Goal: Check status

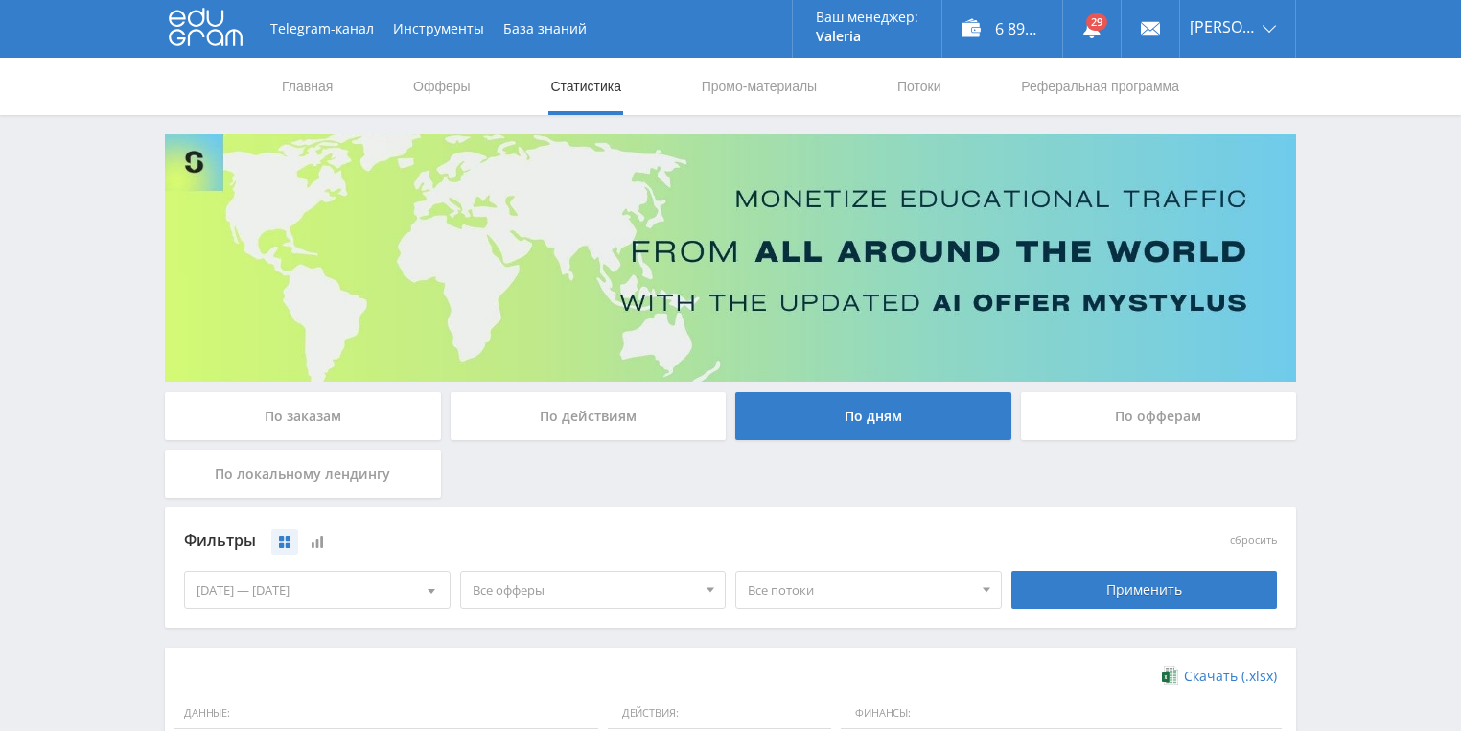
scroll to position [460, 0]
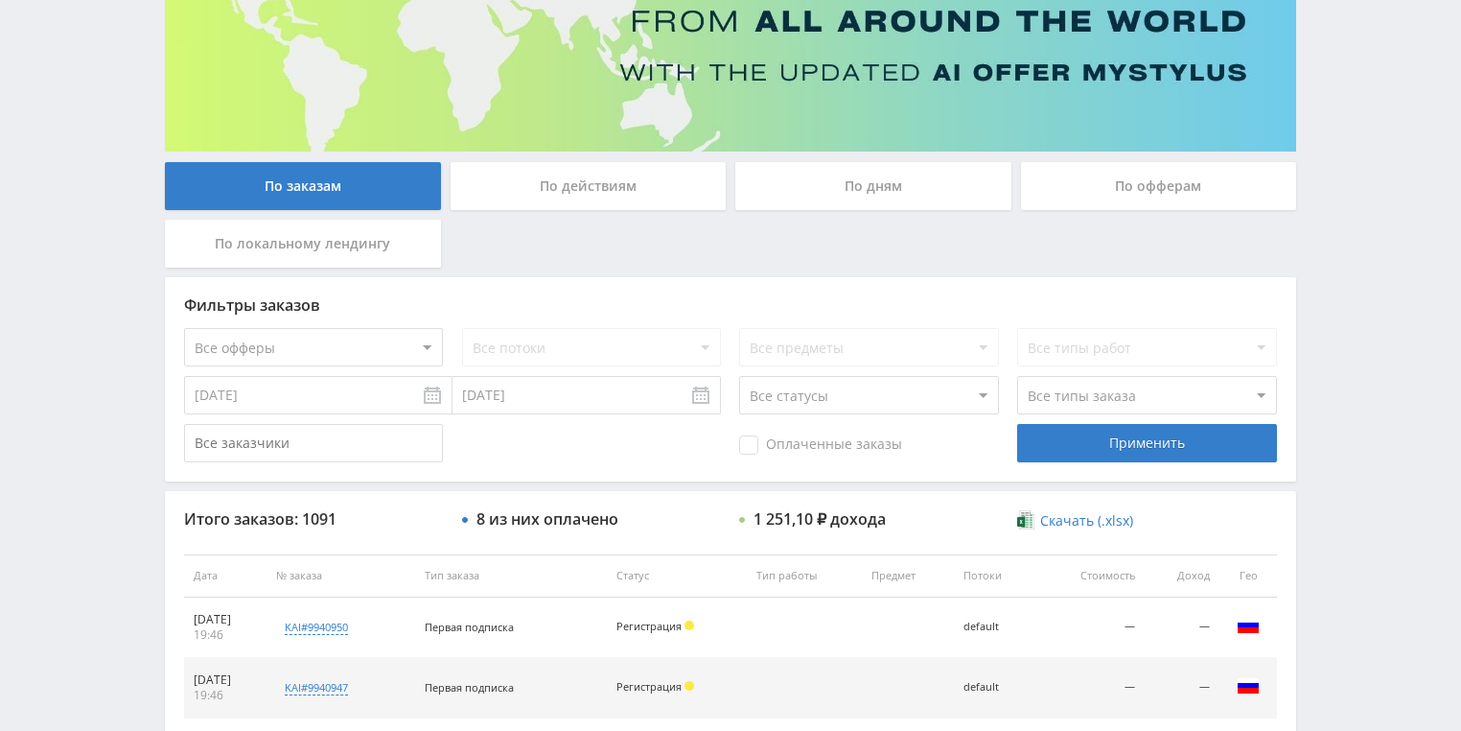
click at [591, 191] on div "По действиям" at bounding box center [589, 186] width 276 height 48
click at [0, 0] on input "По действиям" at bounding box center [0, 0] width 0 height 0
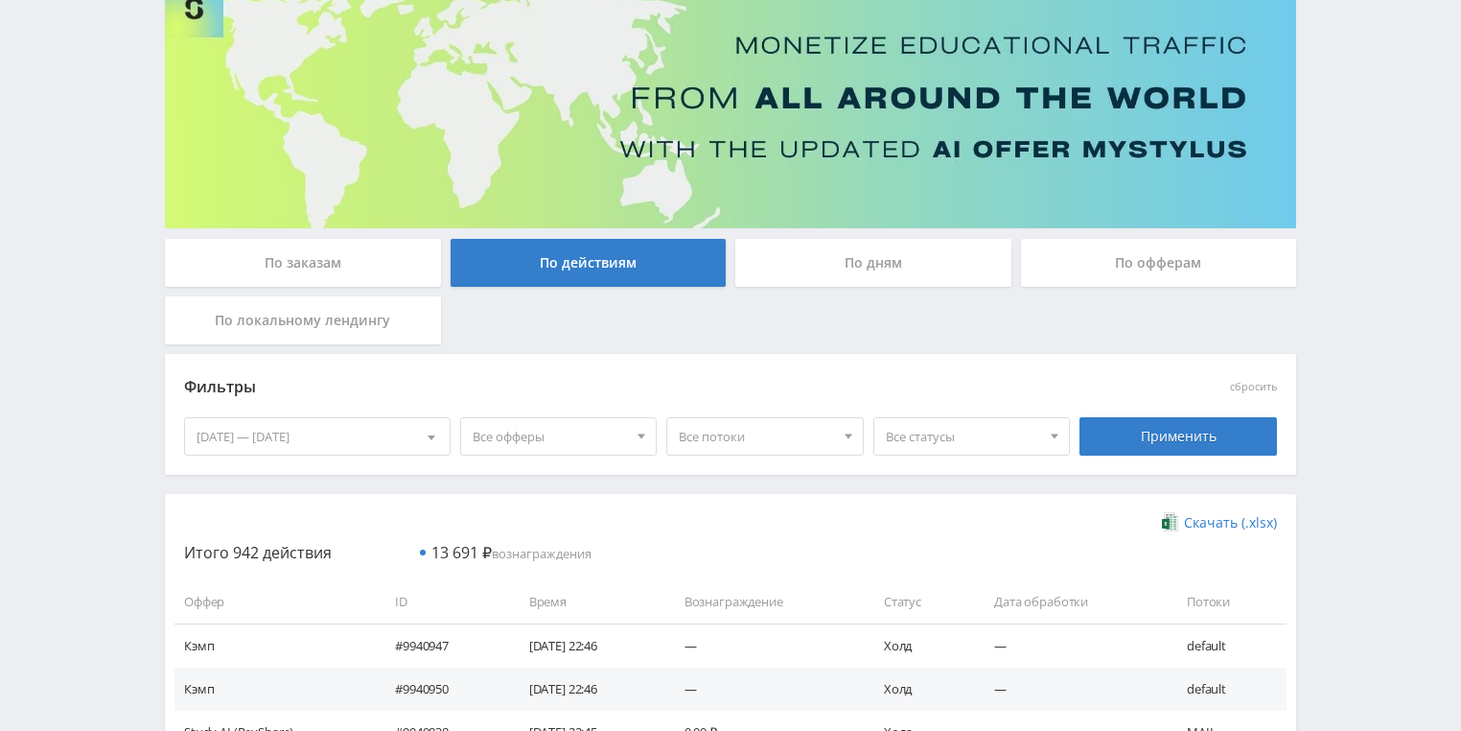
click at [831, 276] on div "По дням" at bounding box center [873, 263] width 276 height 48
click at [0, 0] on input "По дням" at bounding box center [0, 0] width 0 height 0
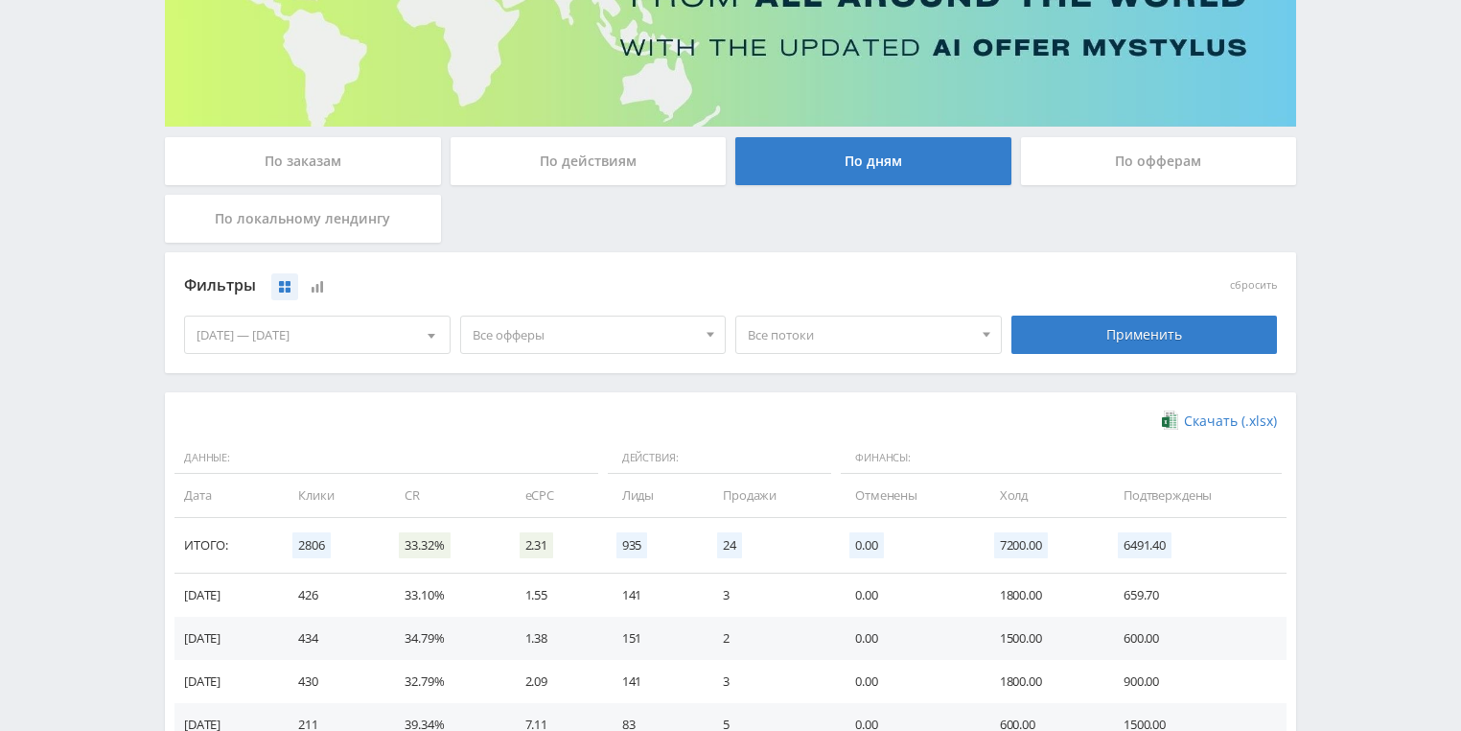
scroll to position [384, 0]
